Goal: Information Seeking & Learning: Learn about a topic

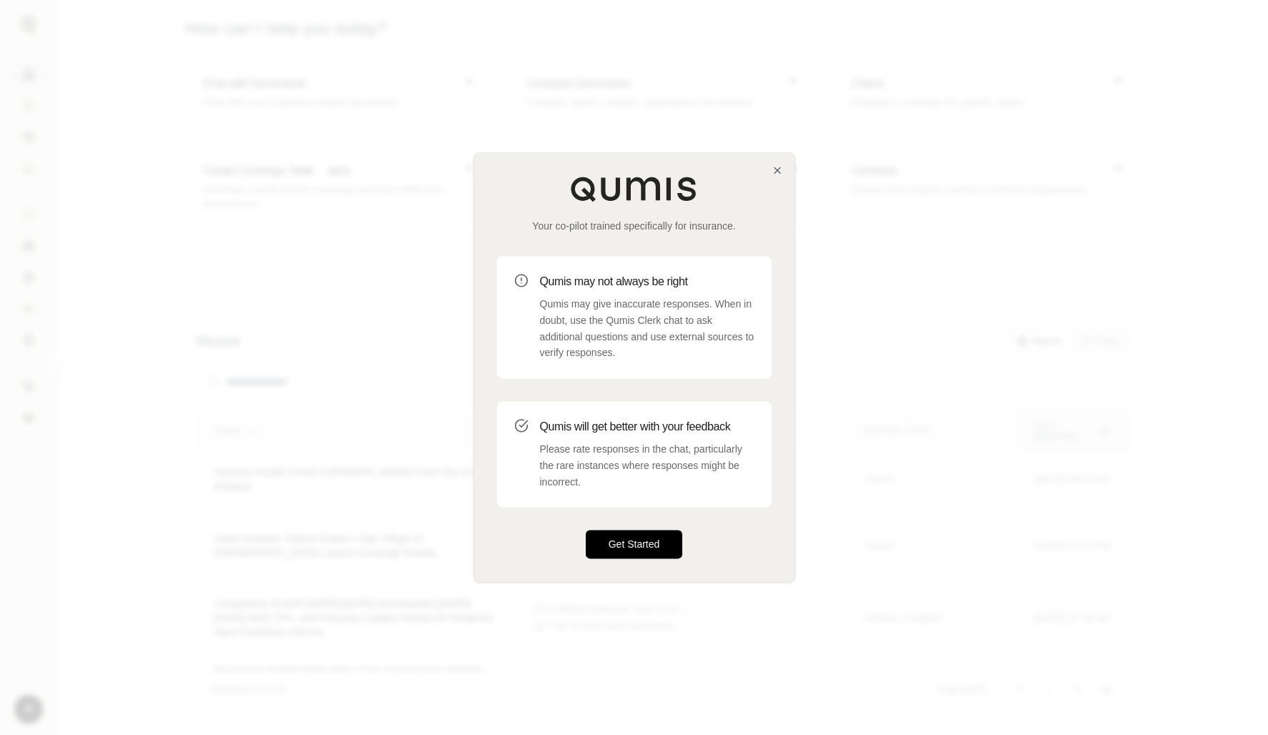
click at [629, 546] on button "Get Started" at bounding box center [634, 545] width 97 height 29
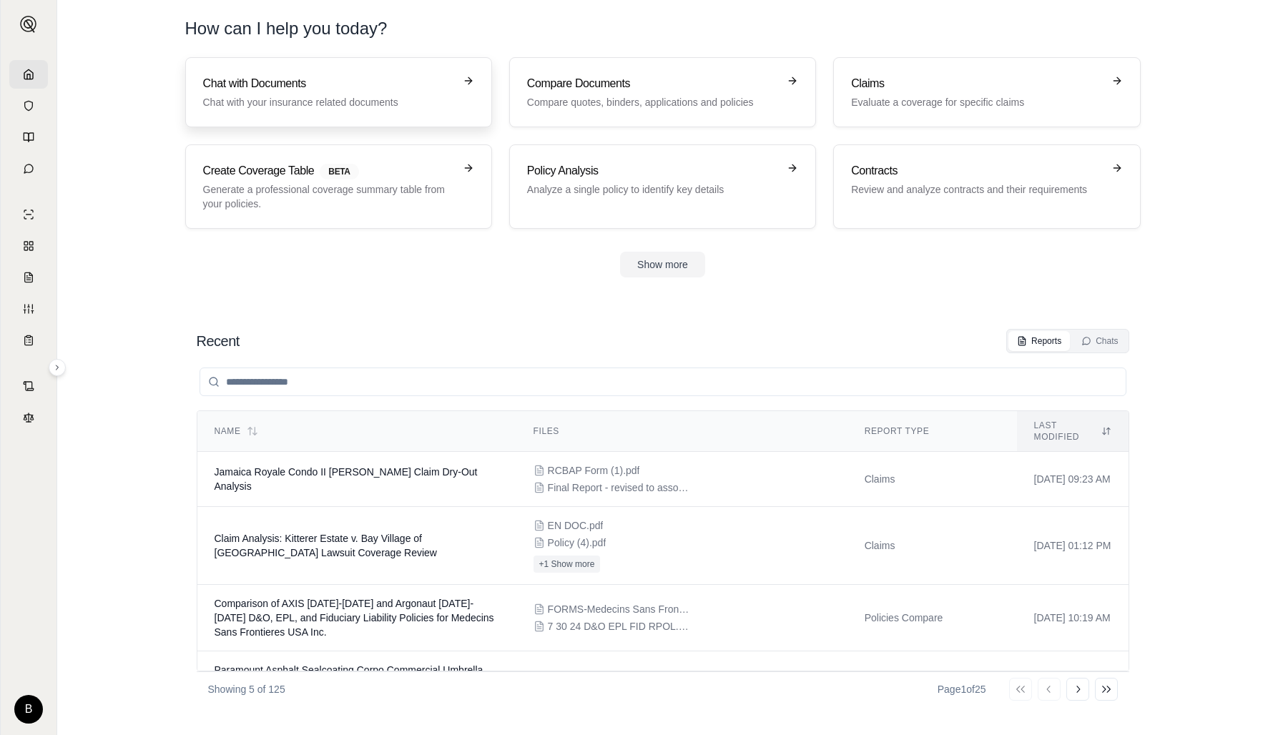
click at [388, 107] on p "Chat with your insurance related documents" at bounding box center [328, 102] width 251 height 14
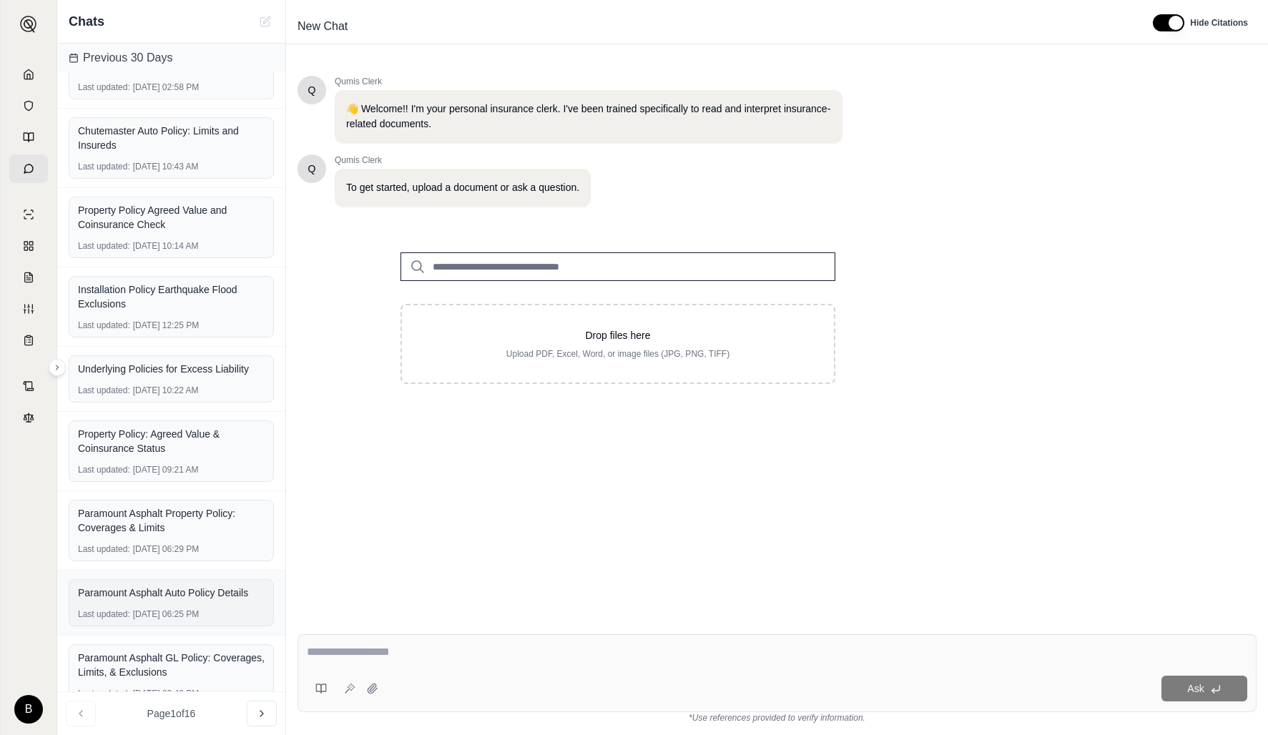
scroll to position [266, 0]
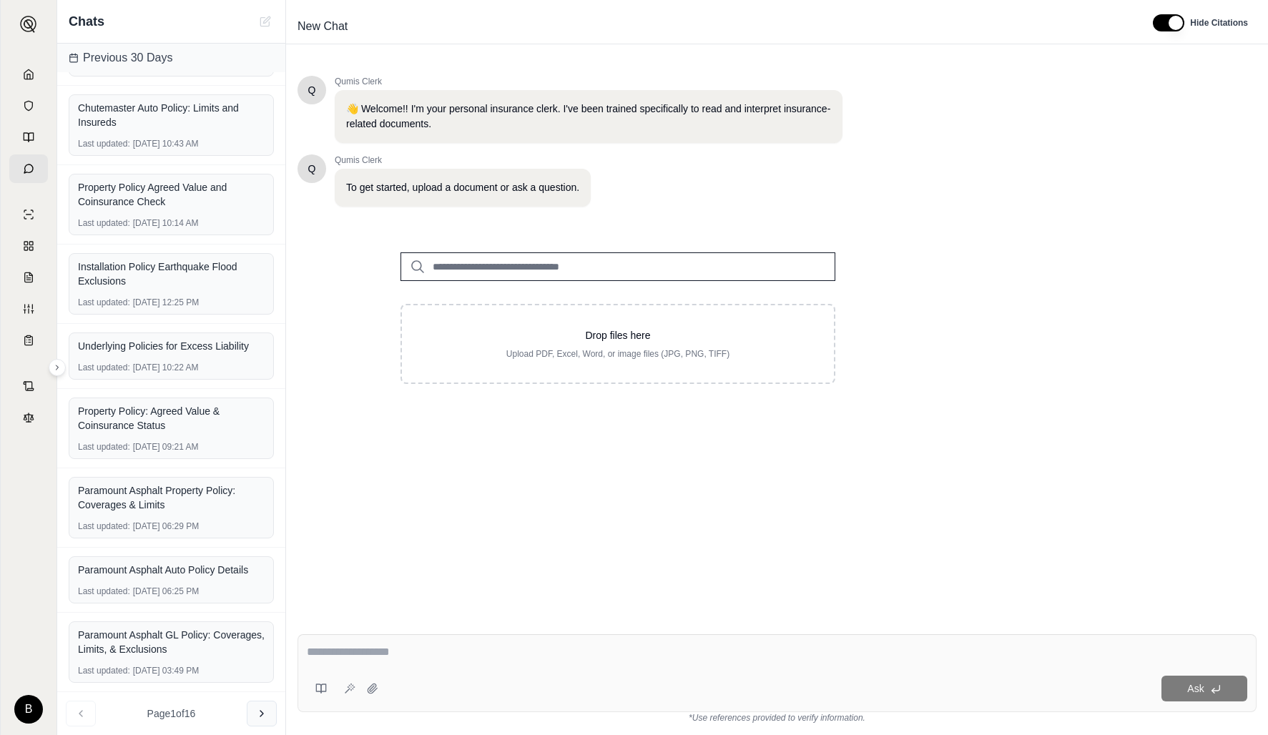
click at [260, 709] on icon at bounding box center [261, 713] width 11 height 11
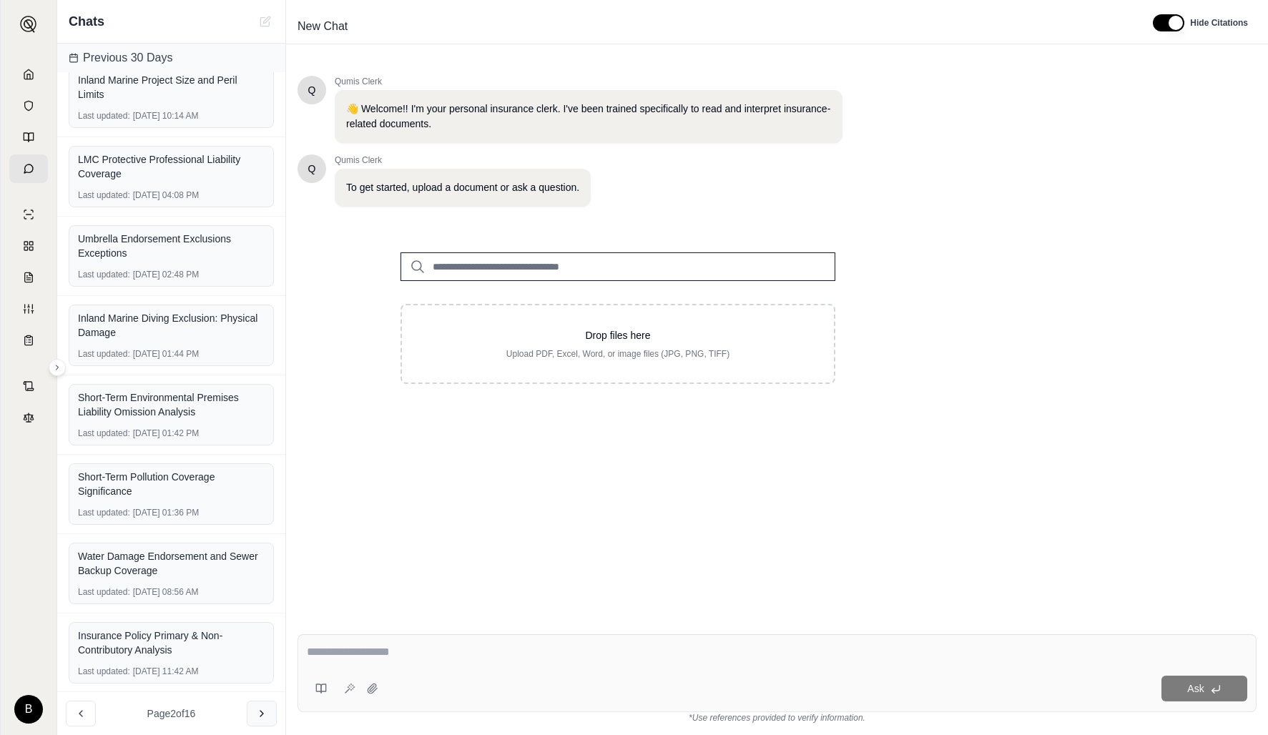
click at [264, 714] on icon at bounding box center [261, 713] width 11 height 11
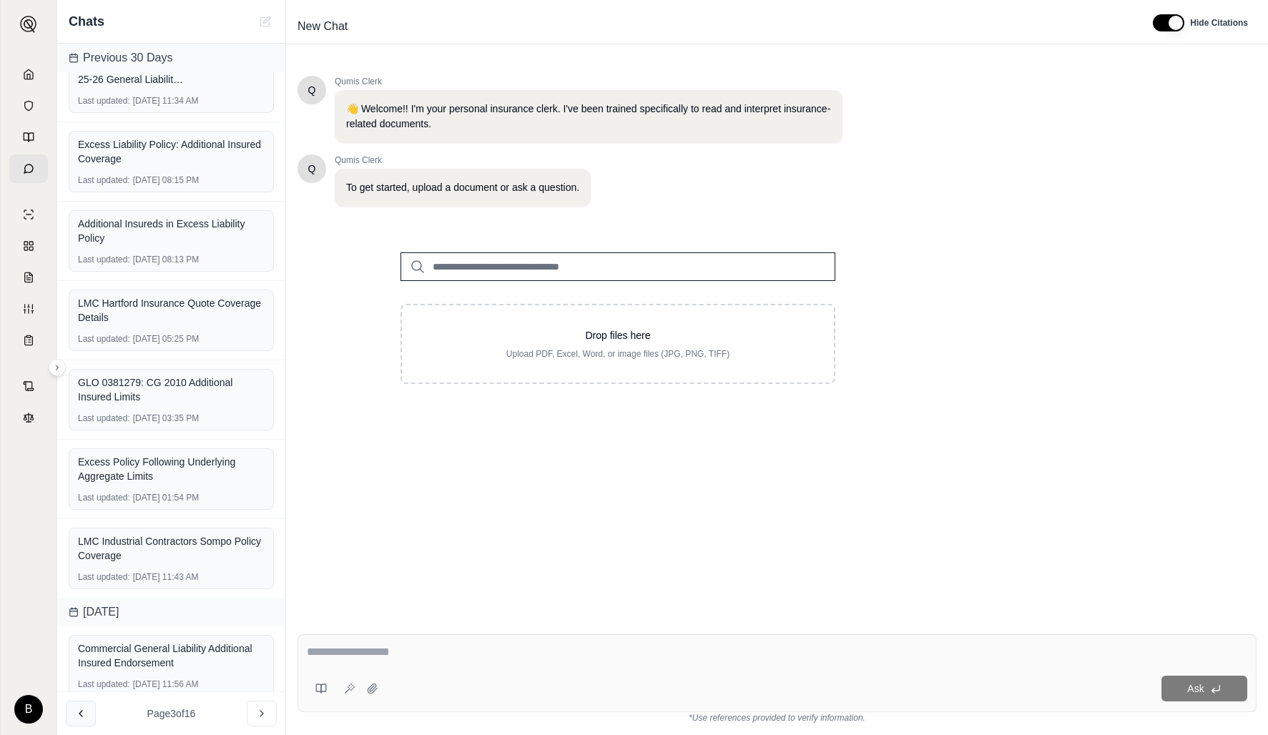
click at [79, 711] on icon at bounding box center [80, 713] width 11 height 11
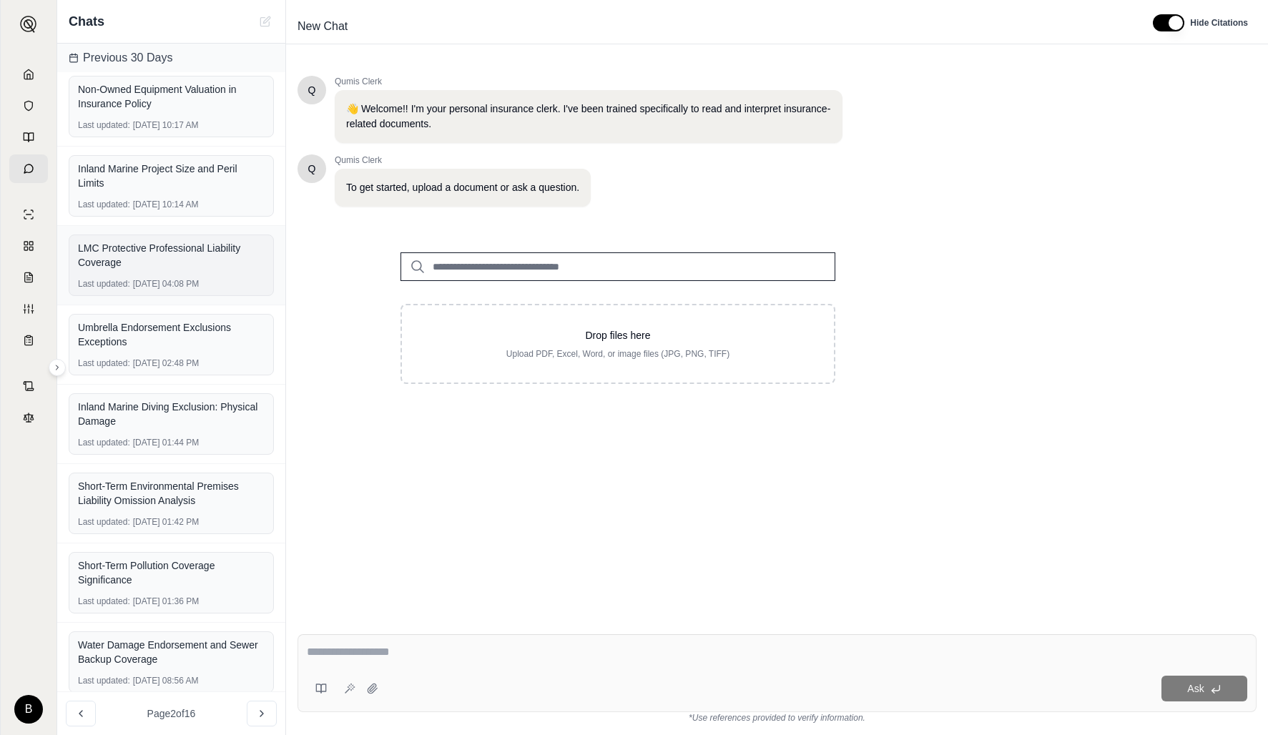
scroll to position [0, 0]
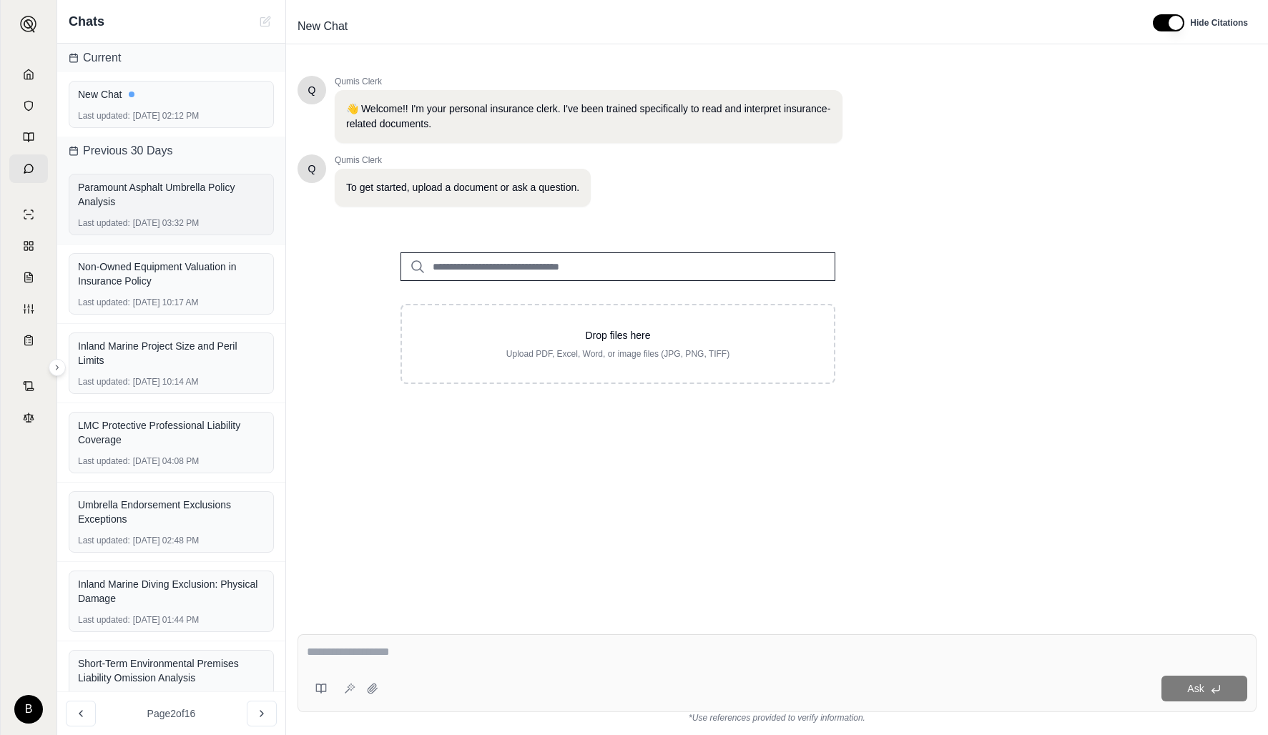
click at [152, 189] on div "Paramount Asphalt Umbrella Policy Analysis" at bounding box center [171, 194] width 187 height 29
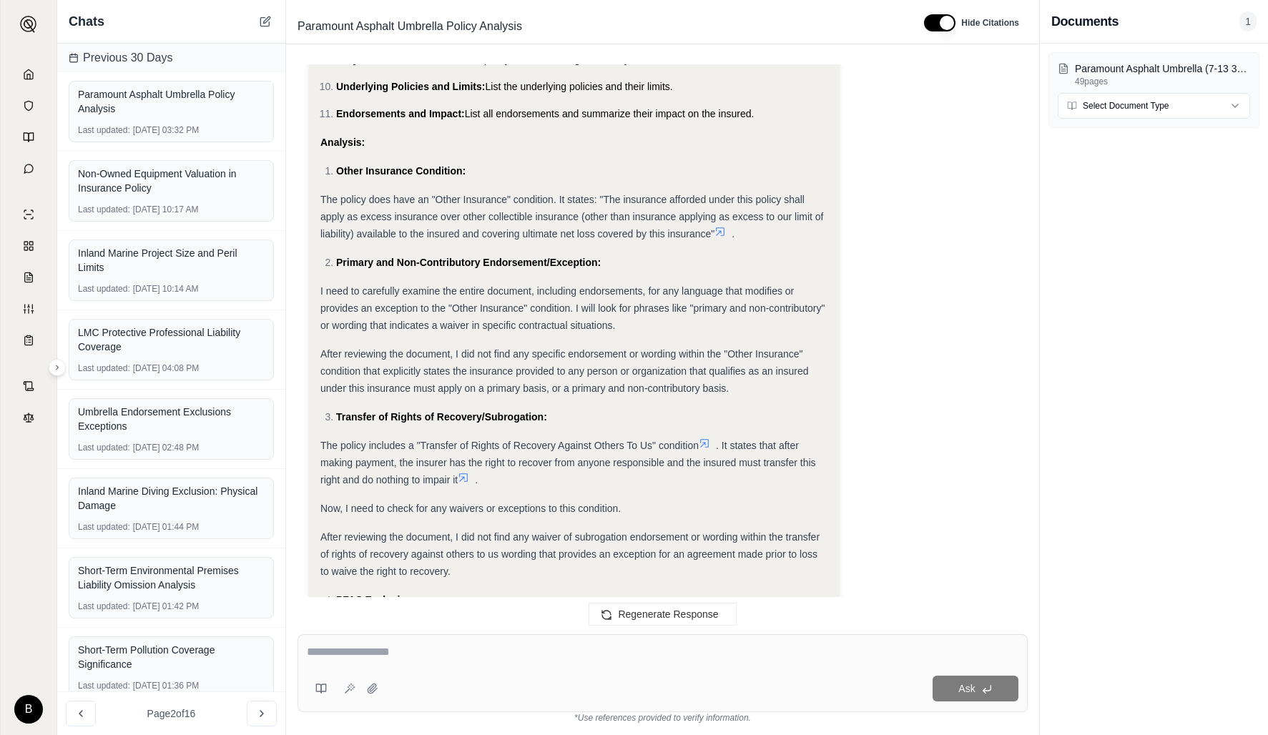
scroll to position [732, 0]
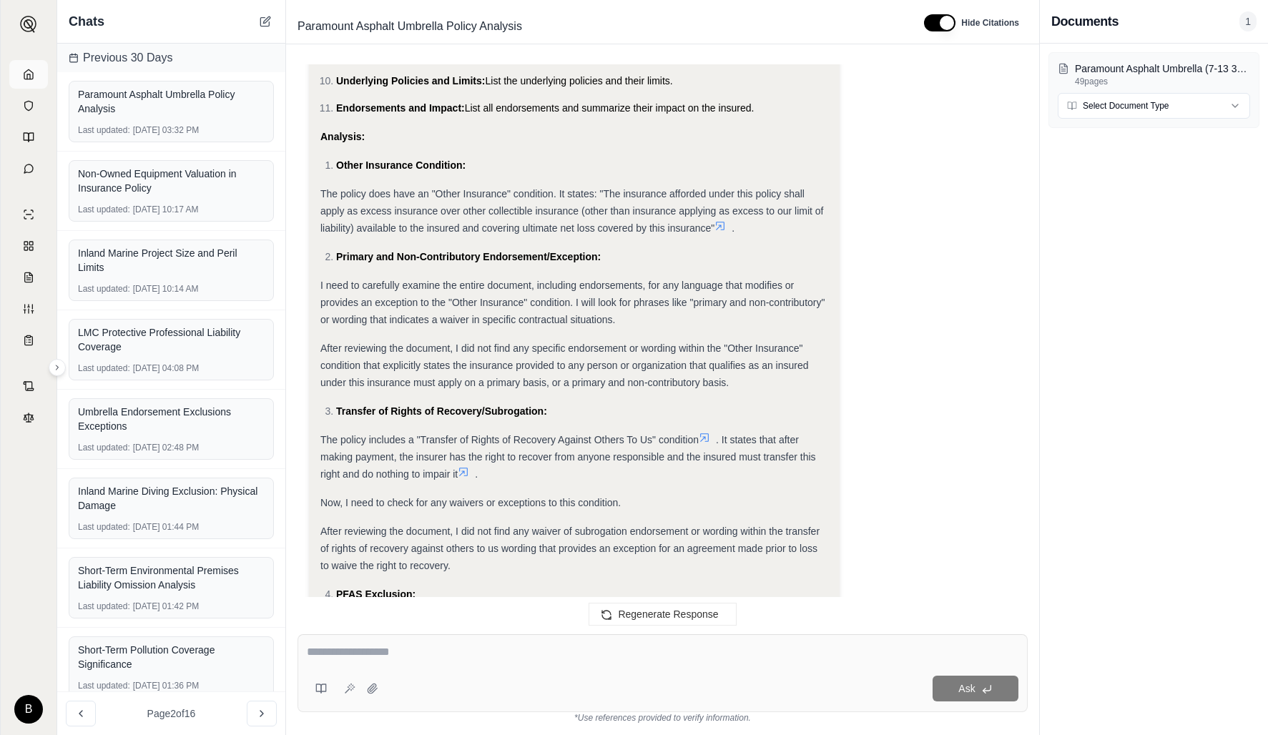
click at [32, 76] on icon at bounding box center [28, 73] width 9 height 9
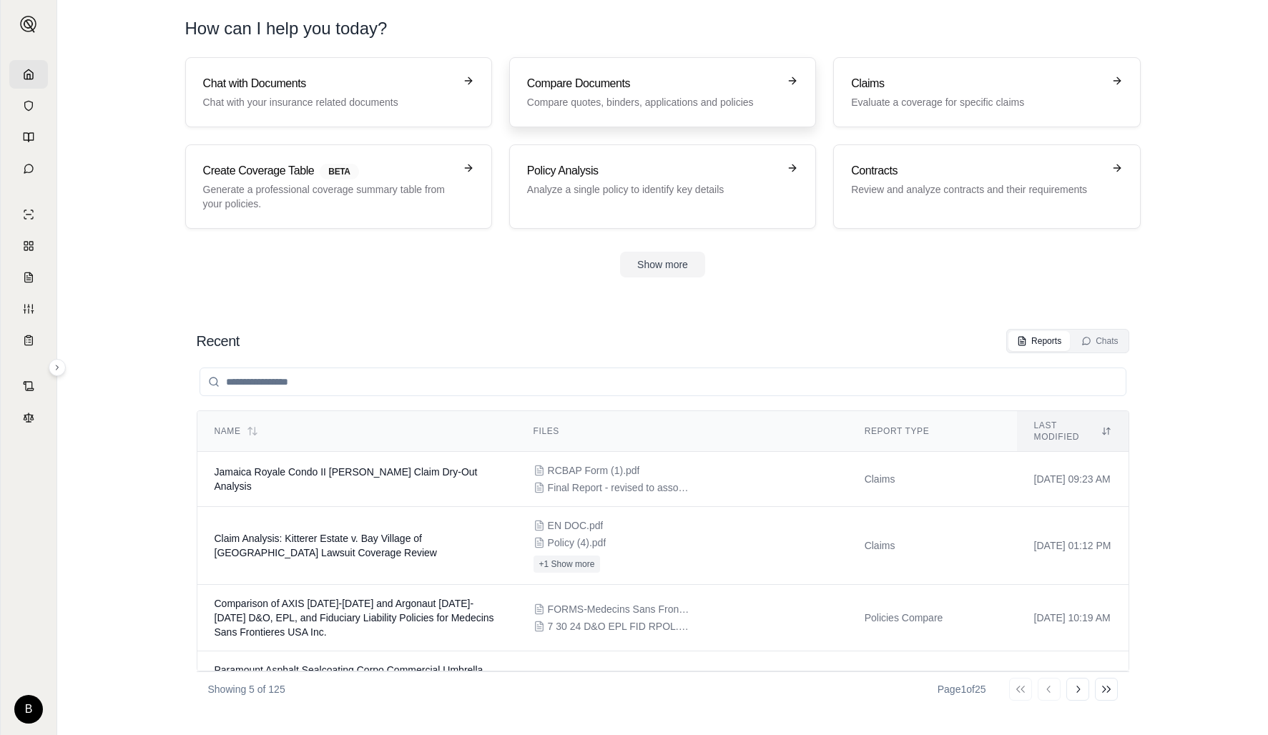
click at [699, 97] on p "Compare quotes, binders, applications and policies" at bounding box center [652, 102] width 251 height 14
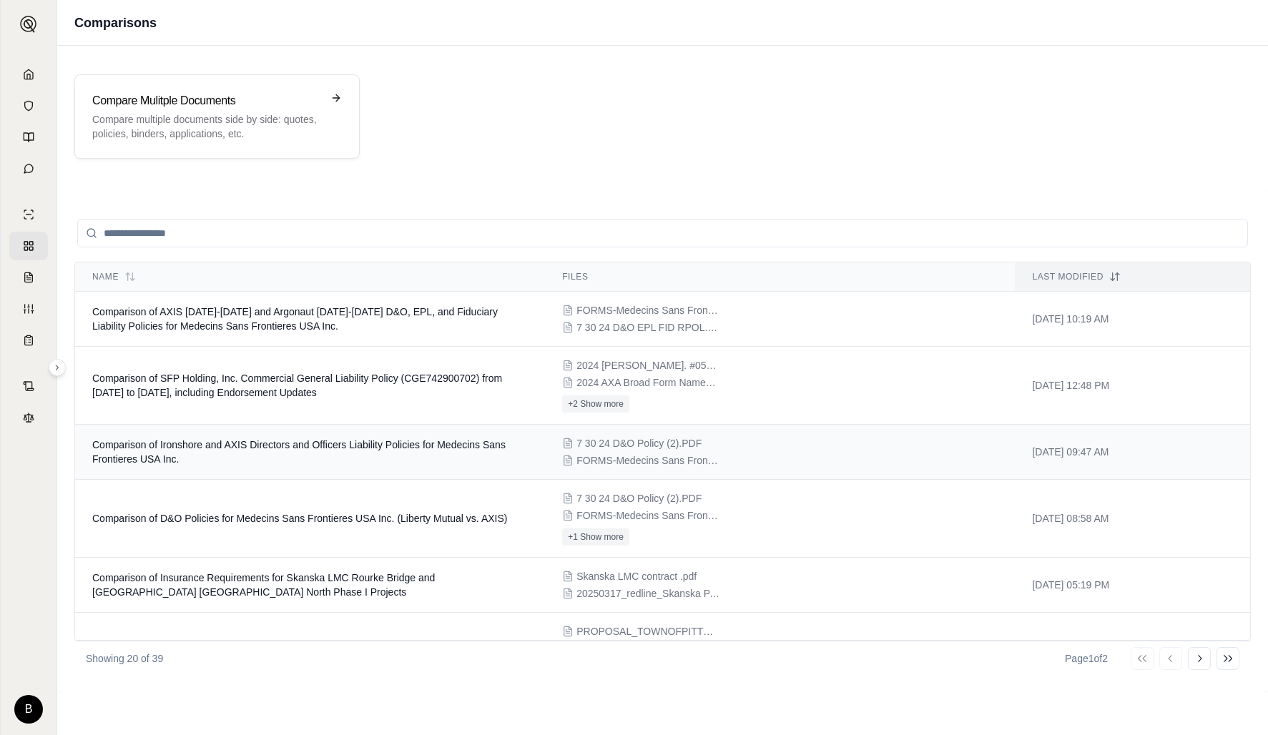
click at [389, 443] on span "Comparison of Ironshore and AXIS Directors and Officers Liability Policies for …" at bounding box center [298, 452] width 413 height 26
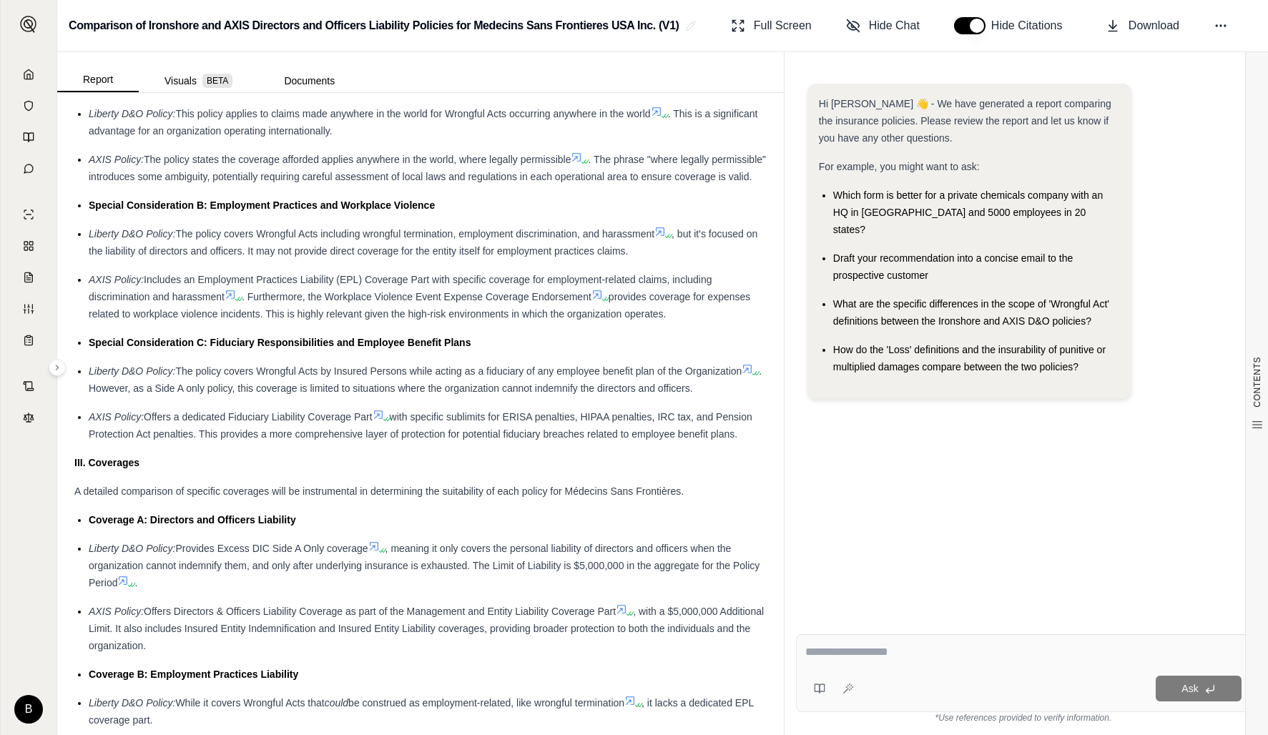
scroll to position [1247, 0]
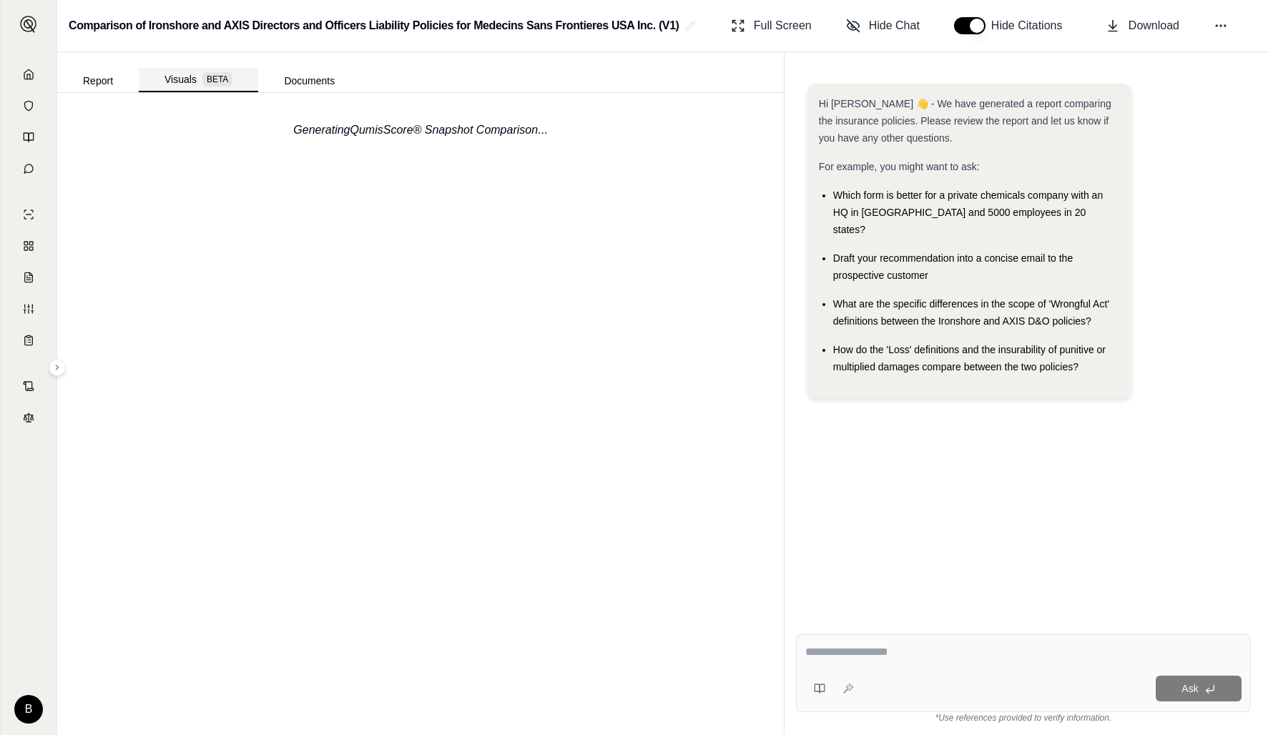
click at [184, 82] on button "Visuals BETA" at bounding box center [198, 80] width 119 height 24
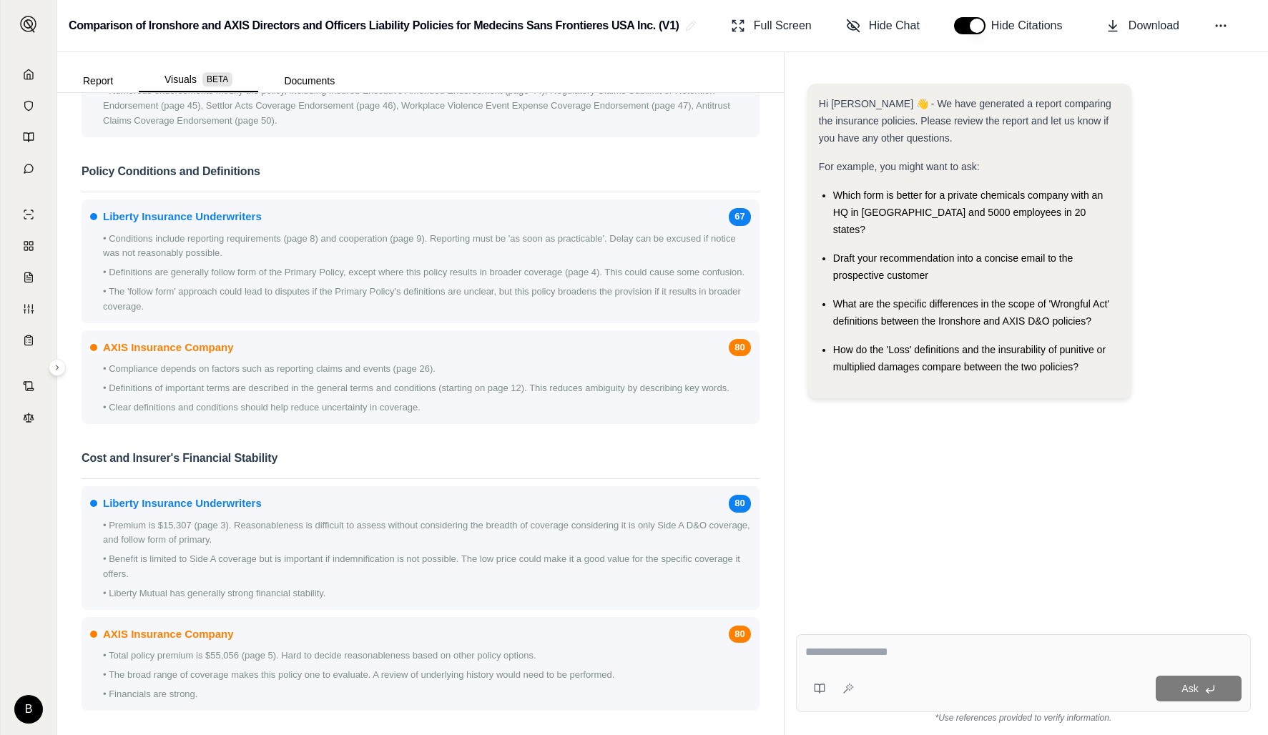
scroll to position [1439, 0]
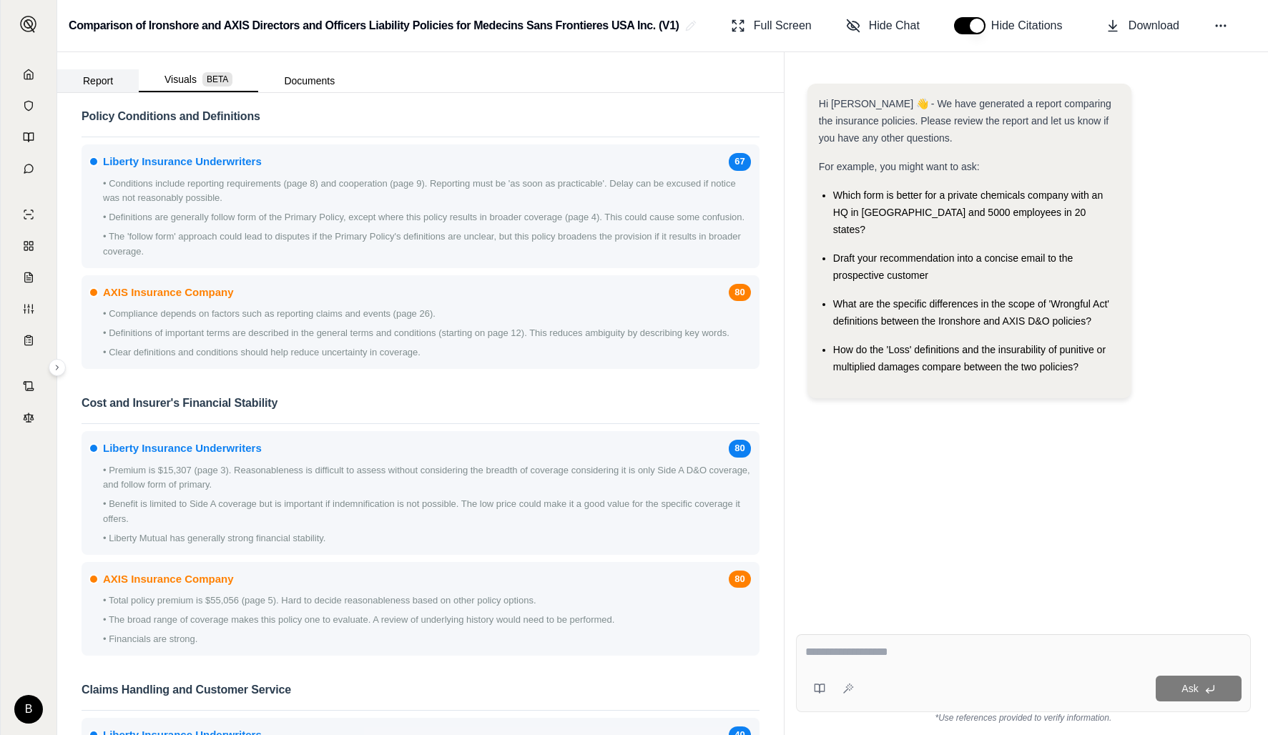
click at [94, 79] on button "Report" at bounding box center [98, 80] width 82 height 23
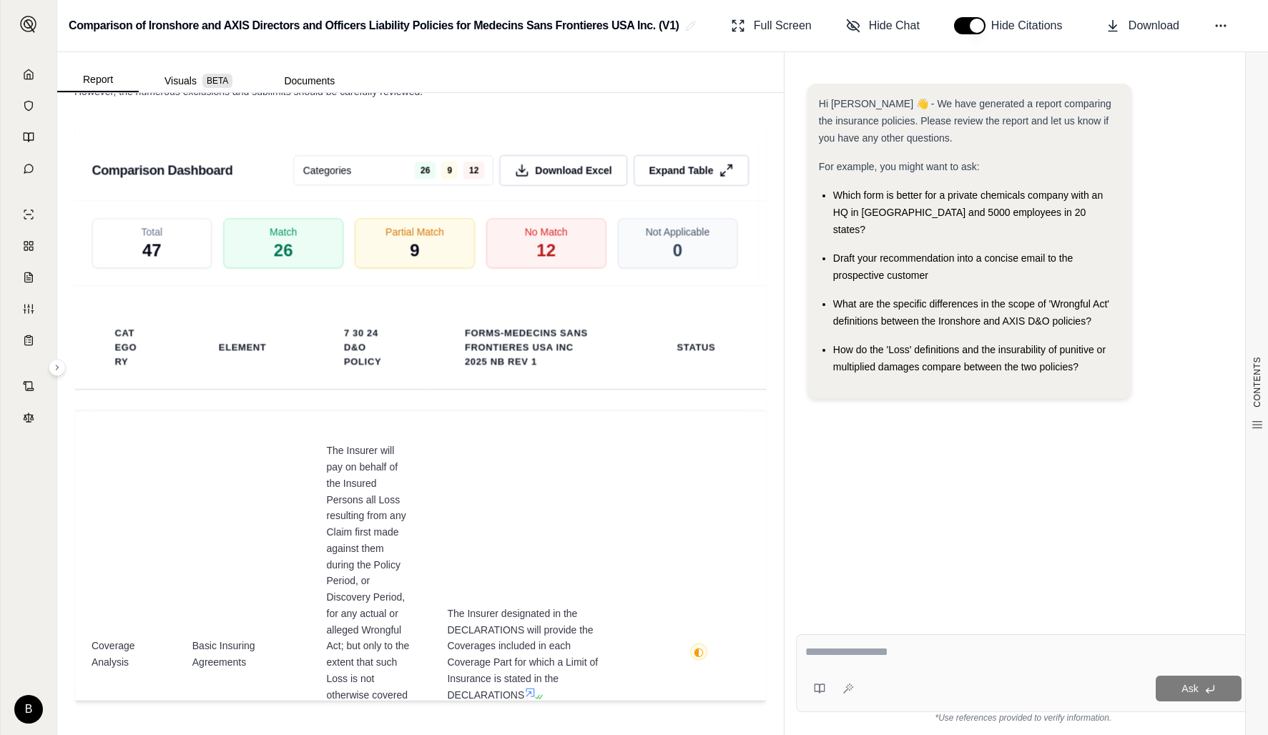
scroll to position [3033, 0]
click at [561, 252] on div "No Match 12" at bounding box center [546, 243] width 126 height 53
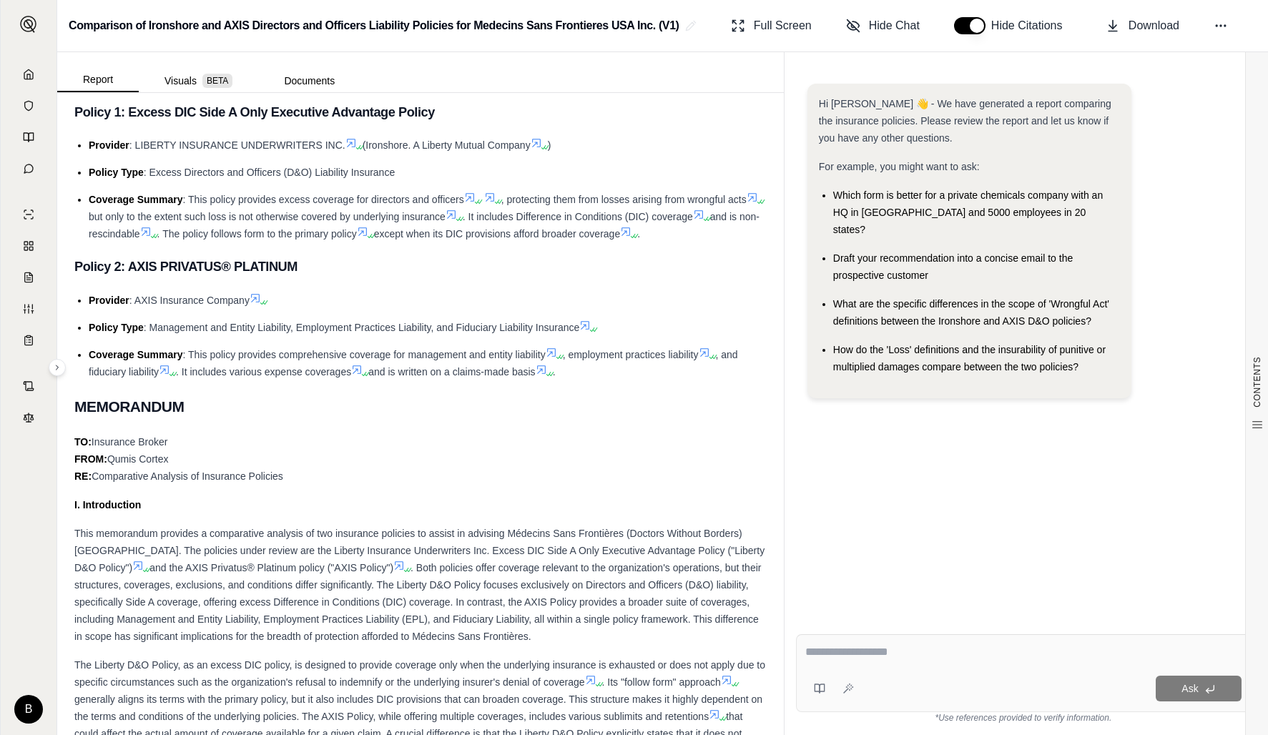
scroll to position [345, 0]
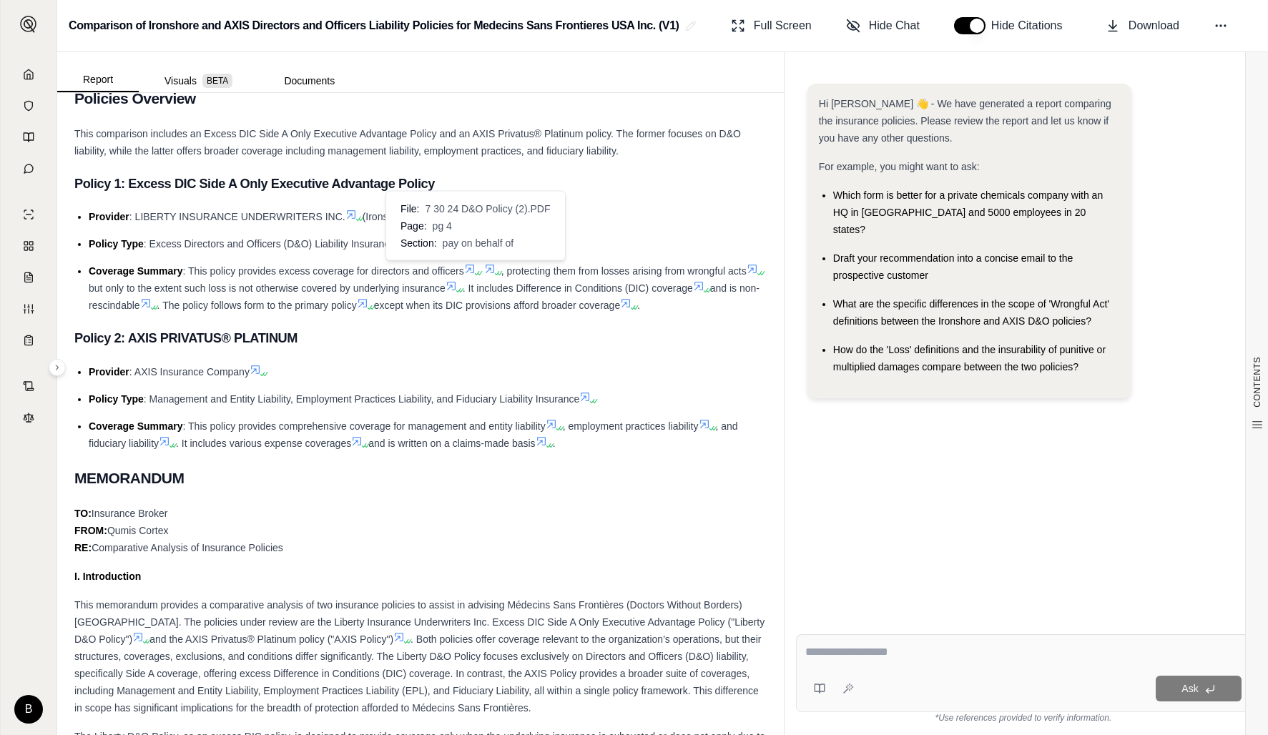
click at [474, 267] on icon at bounding box center [469, 268] width 11 height 11
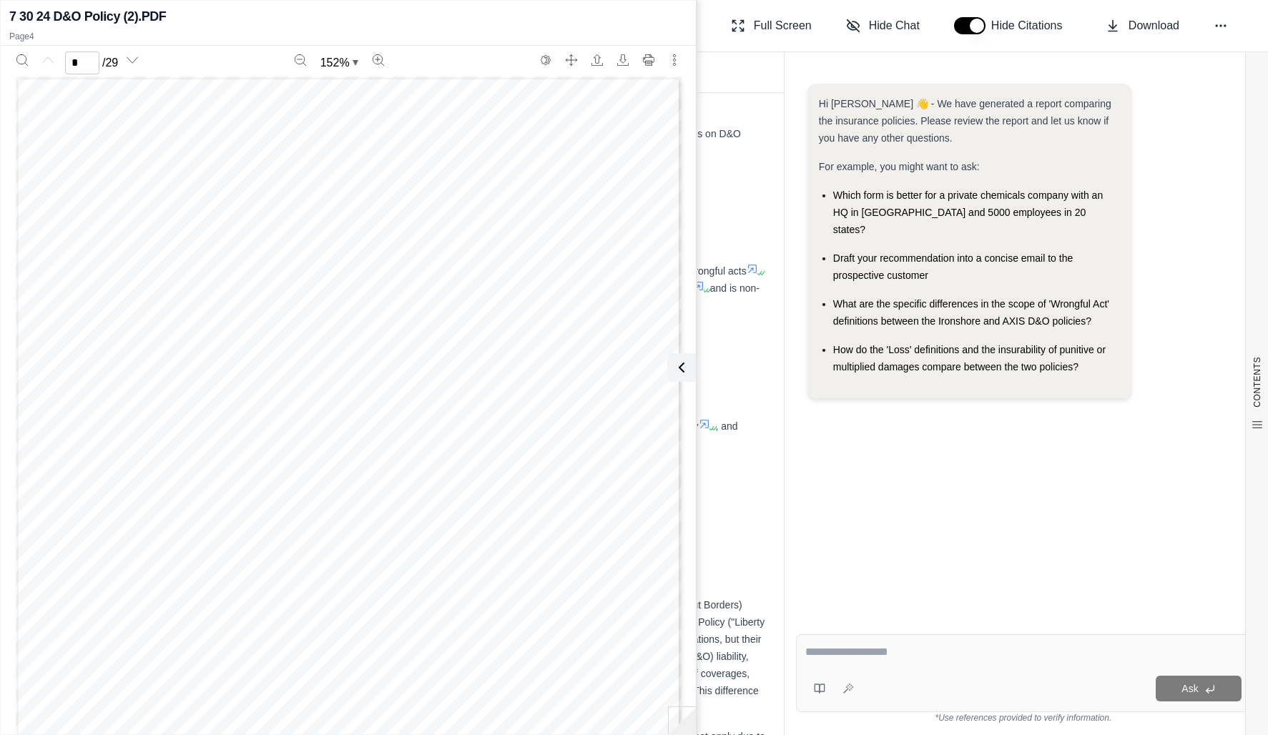
scroll to position [2584, 0]
type input "*"
click at [680, 368] on icon at bounding box center [678, 367] width 17 height 17
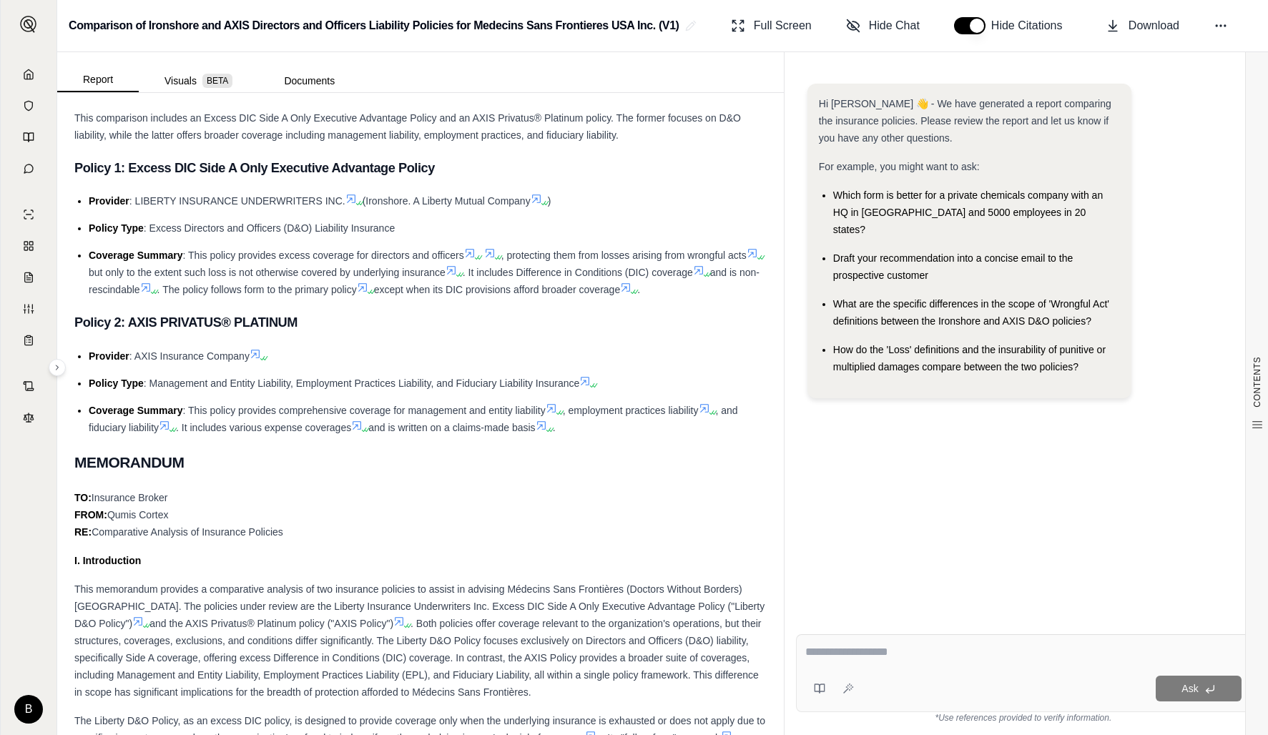
scroll to position [363, 0]
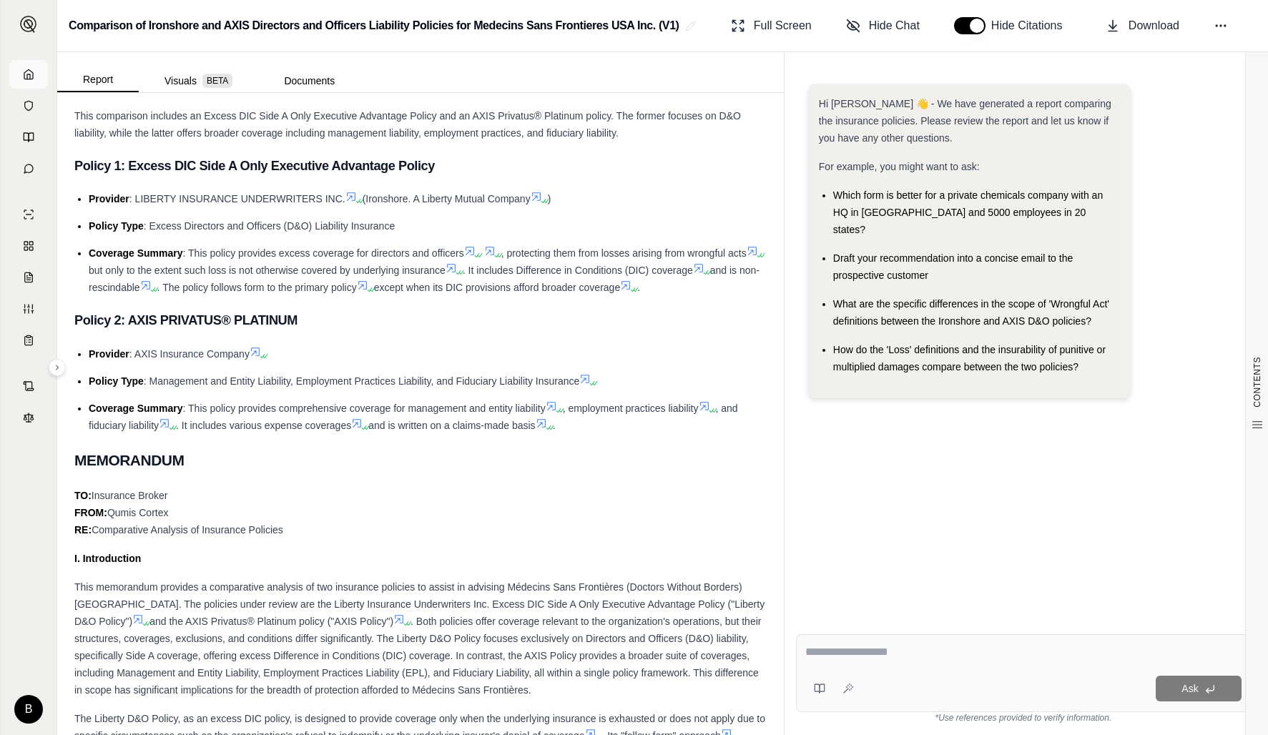
click at [24, 70] on icon at bounding box center [28, 74] width 11 height 11
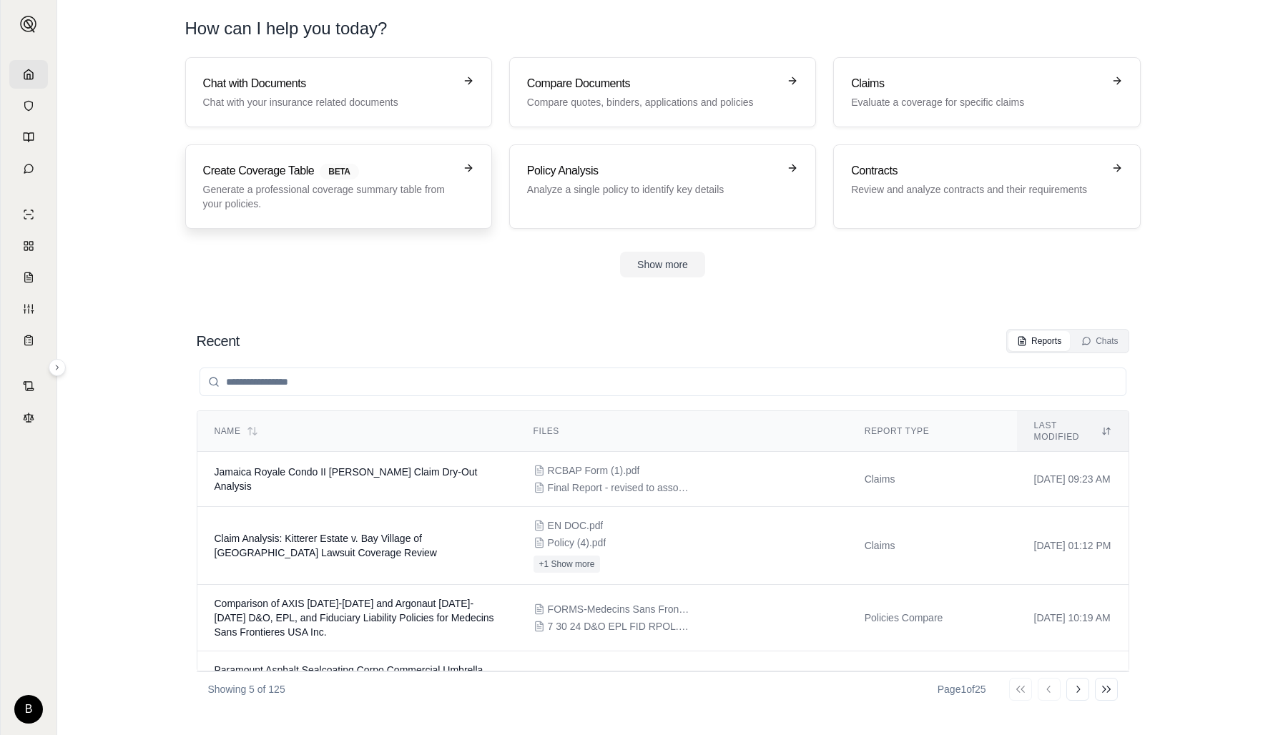
click at [395, 197] on p "Generate a professional coverage summary table from your policies." at bounding box center [328, 196] width 251 height 29
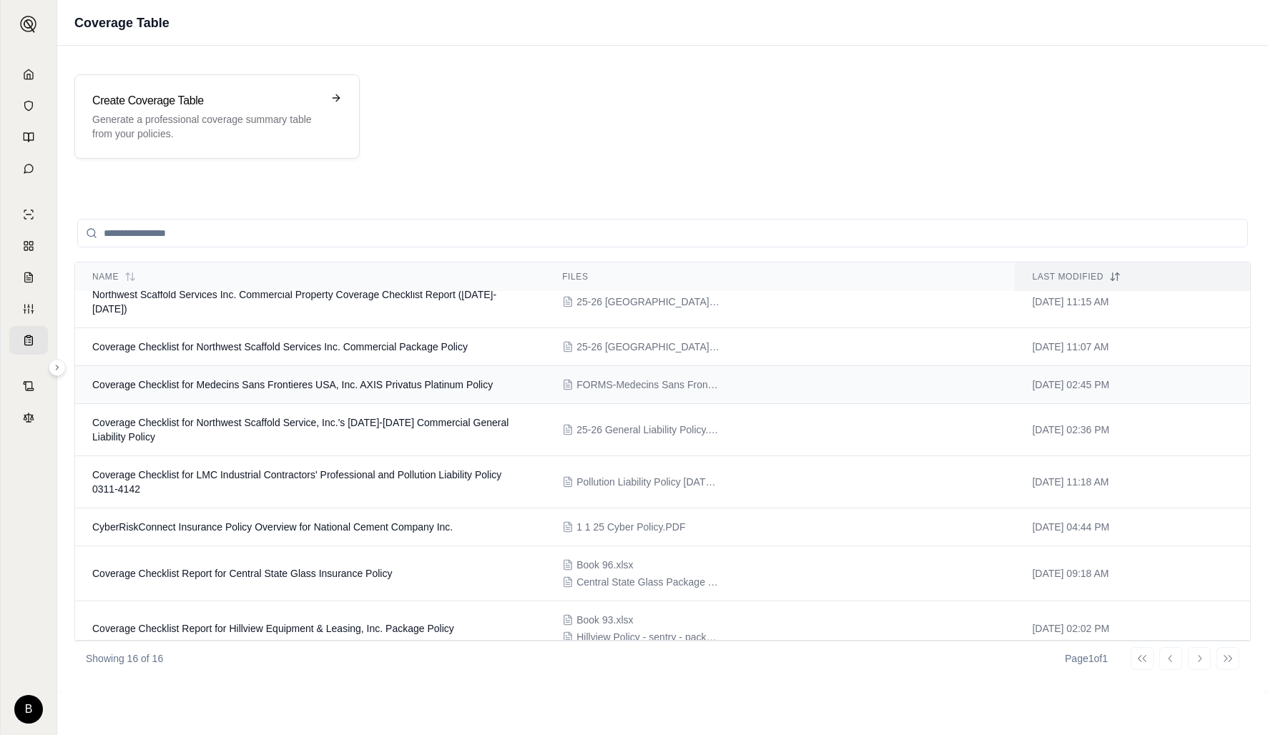
scroll to position [140, 0]
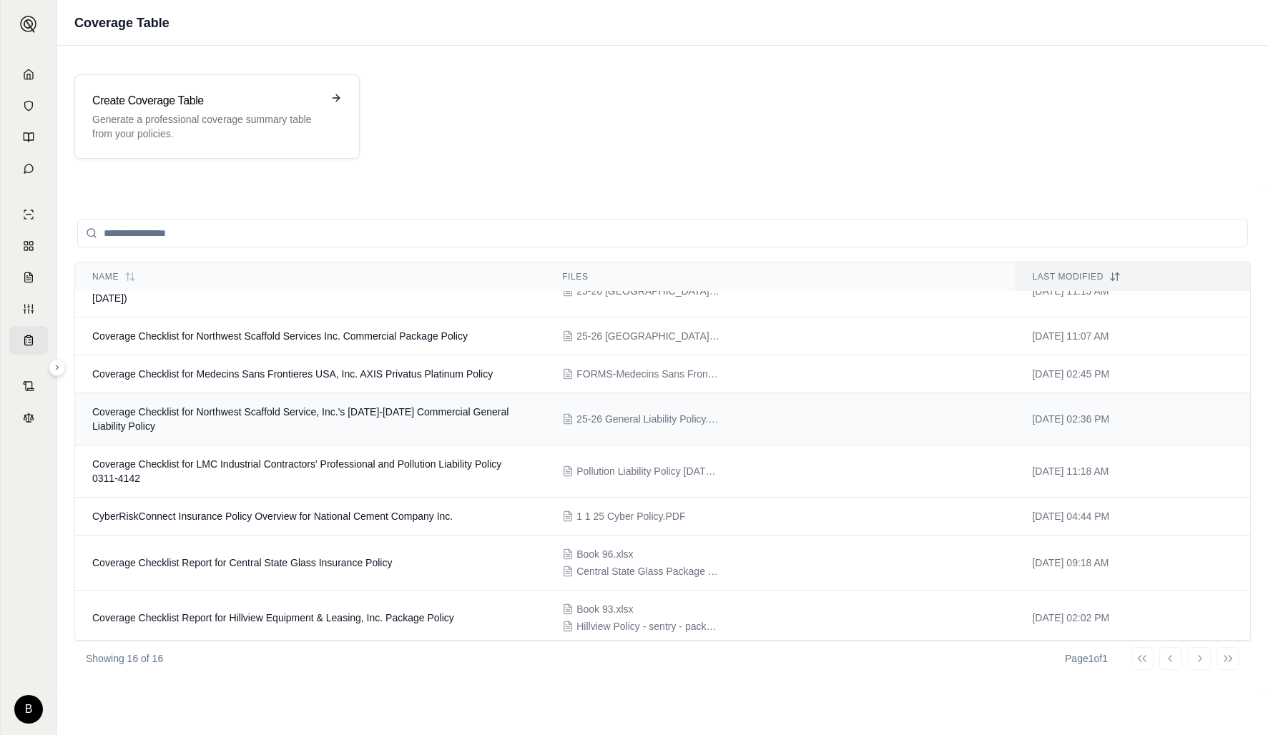
click at [290, 406] on span "Coverage Checklist for Northwest Scaffold Service, Inc.'s [DATE]-[DATE] Commerc…" at bounding box center [300, 419] width 416 height 26
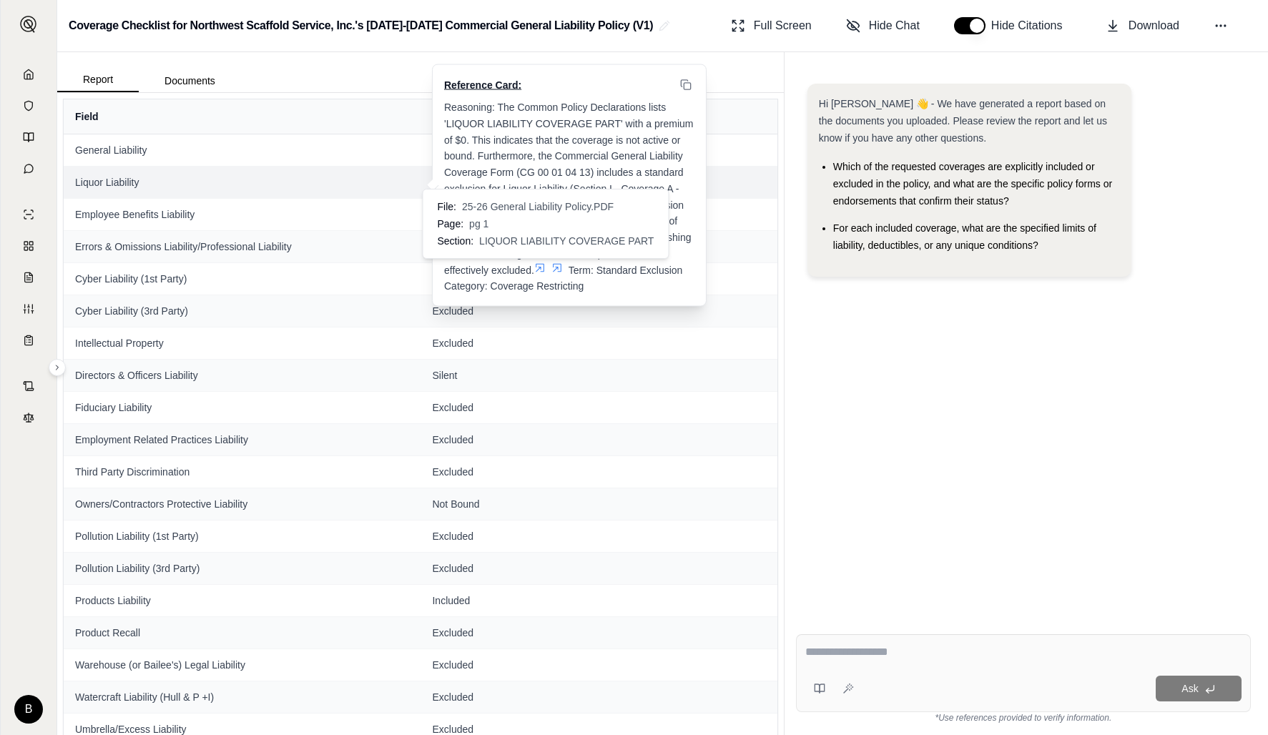
click at [541, 263] on icon at bounding box center [540, 267] width 9 height 9
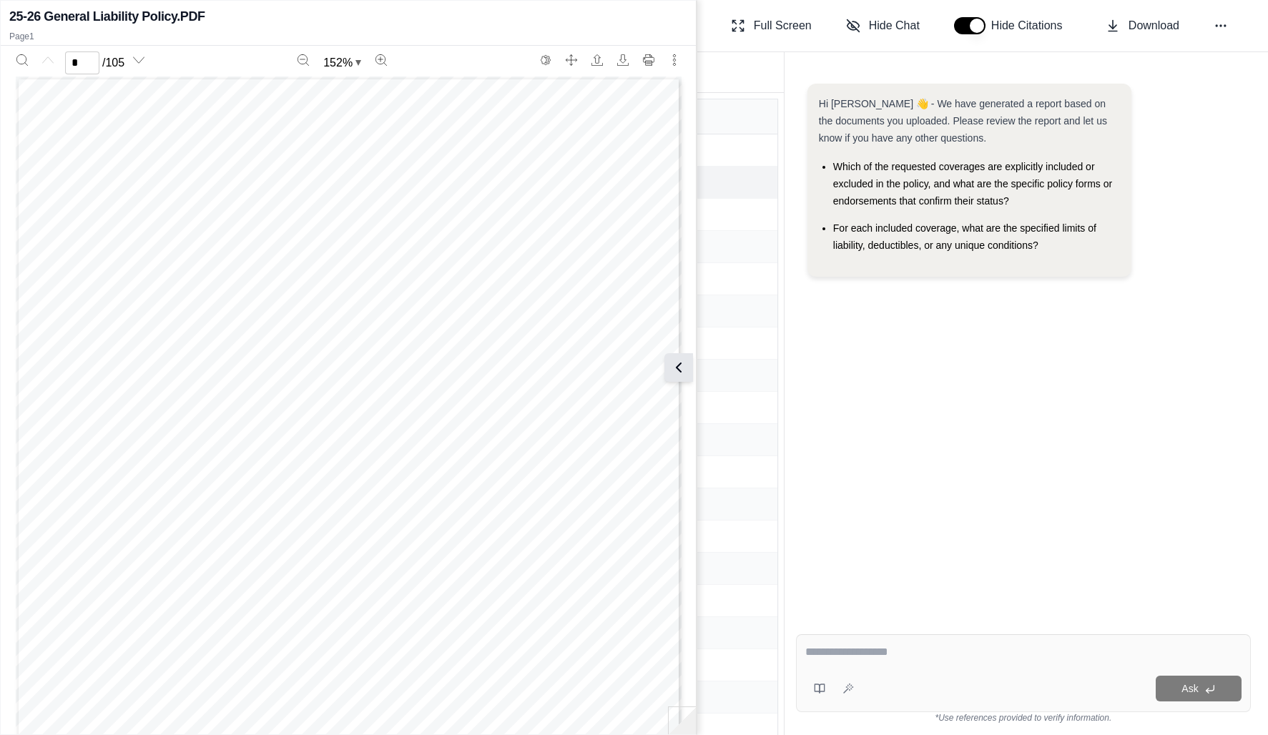
click at [681, 371] on icon at bounding box center [678, 367] width 17 height 17
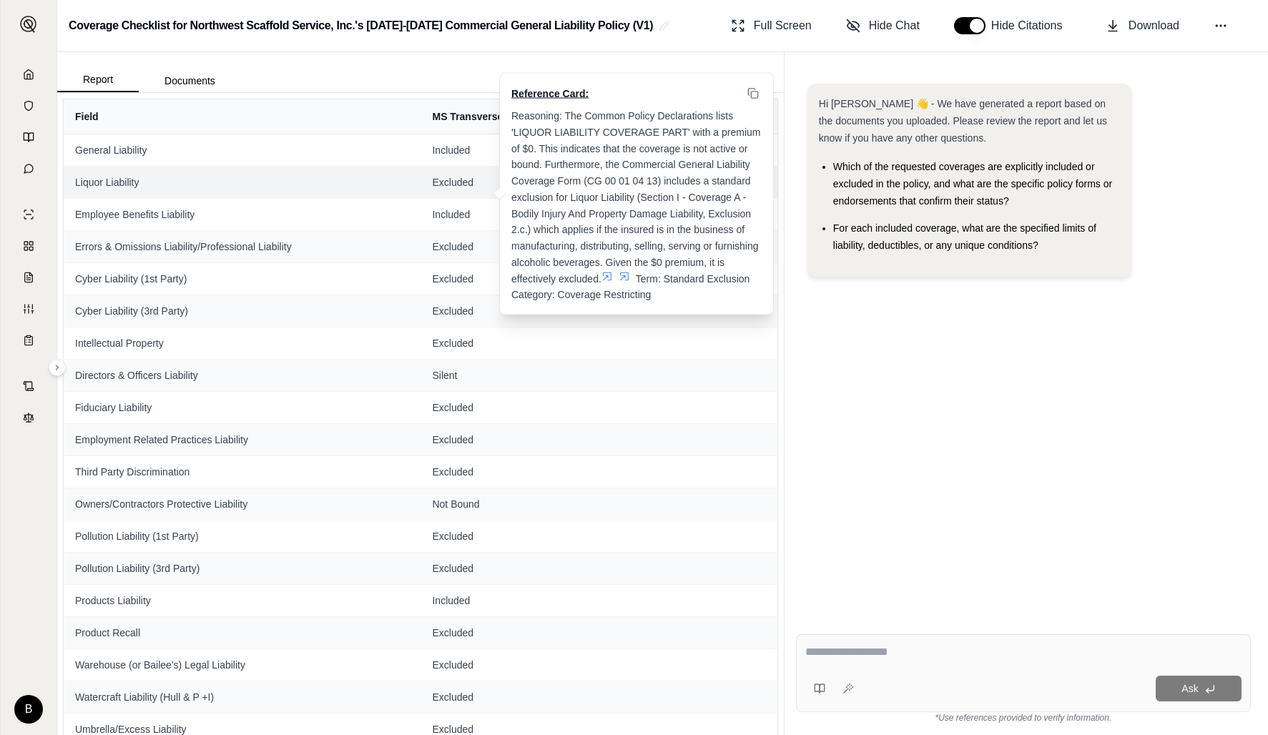
click at [626, 270] on icon at bounding box center [624, 275] width 11 height 11
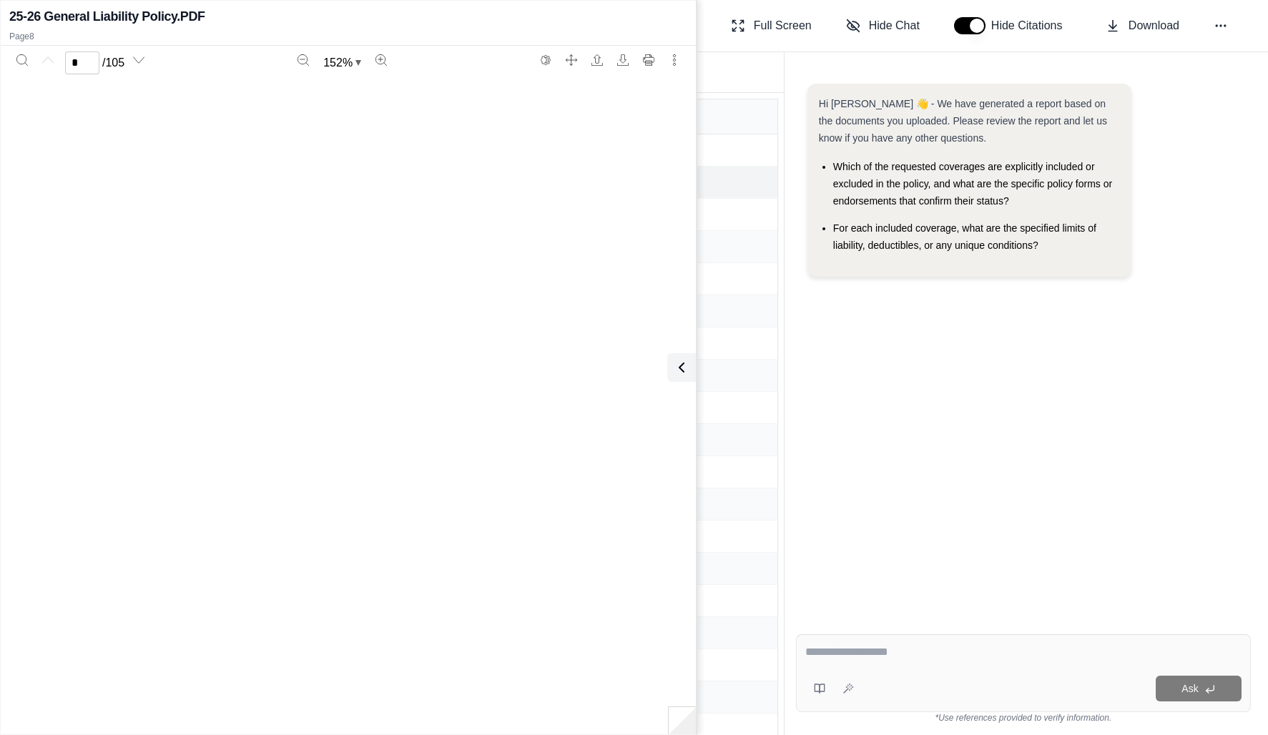
scroll to position [6031, 0]
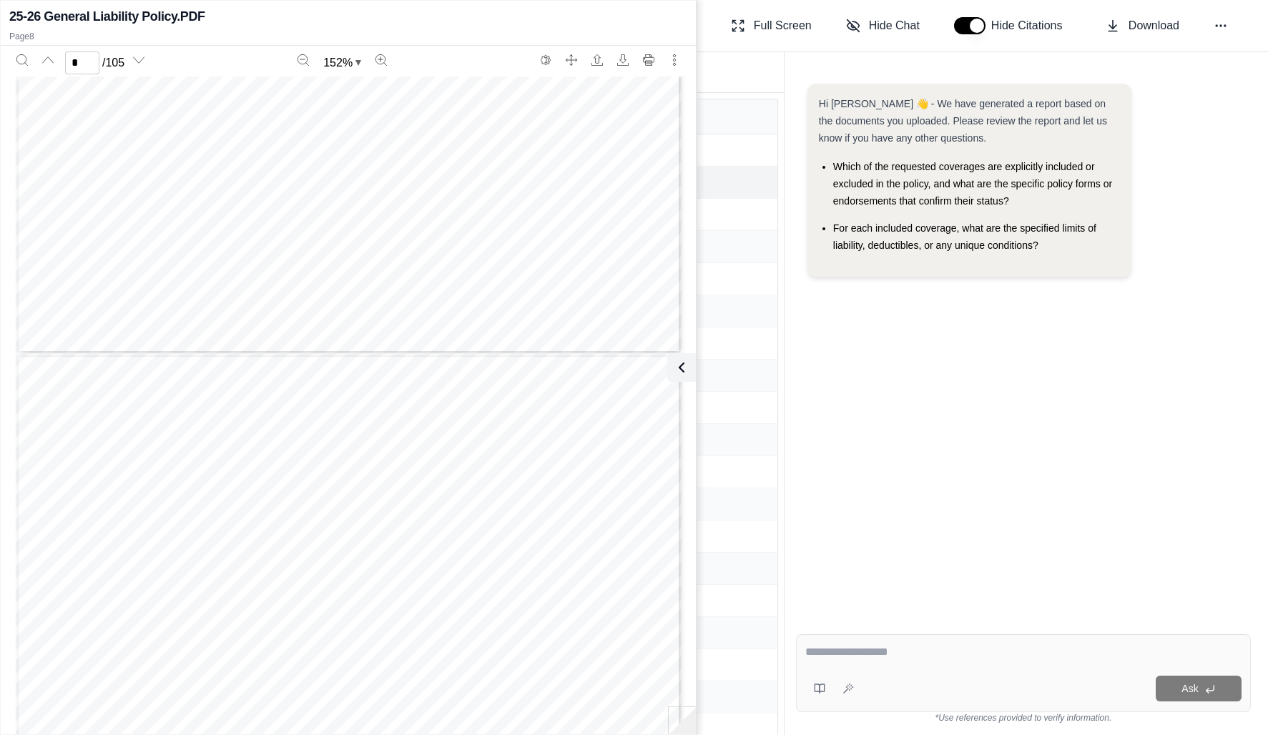
type input "*"
click at [686, 368] on icon at bounding box center [678, 367] width 17 height 17
